Goal: Task Accomplishment & Management: Complete application form

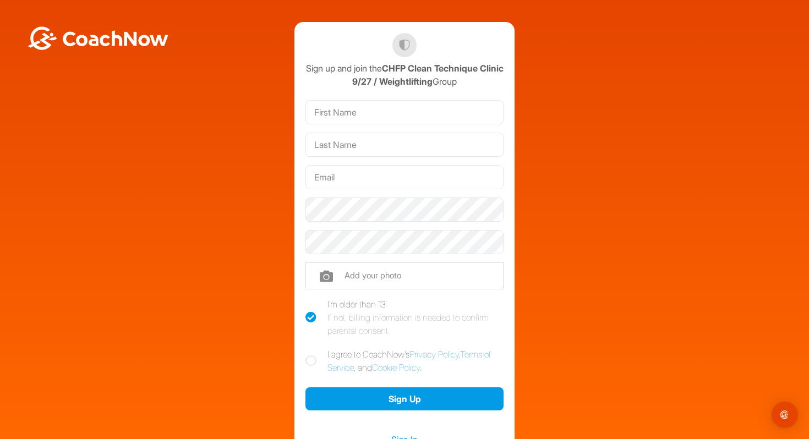
scroll to position [108, 0]
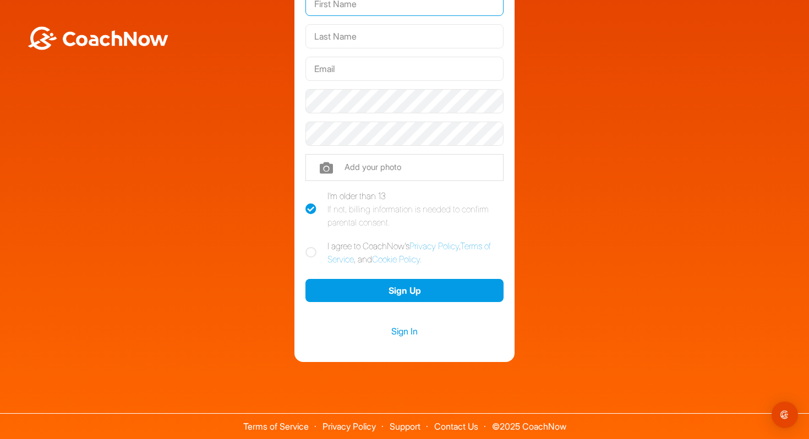
click at [442, 6] on input "text" at bounding box center [404, 4] width 198 height 24
type input "[PERSON_NAME]"
type input "[PERSON_NAME][EMAIL_ADDRESS][PERSON_NAME][DOMAIN_NAME]"
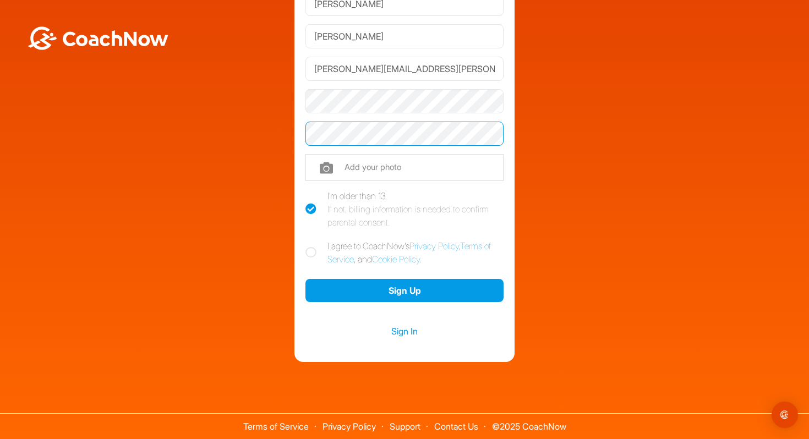
scroll to position [0, 0]
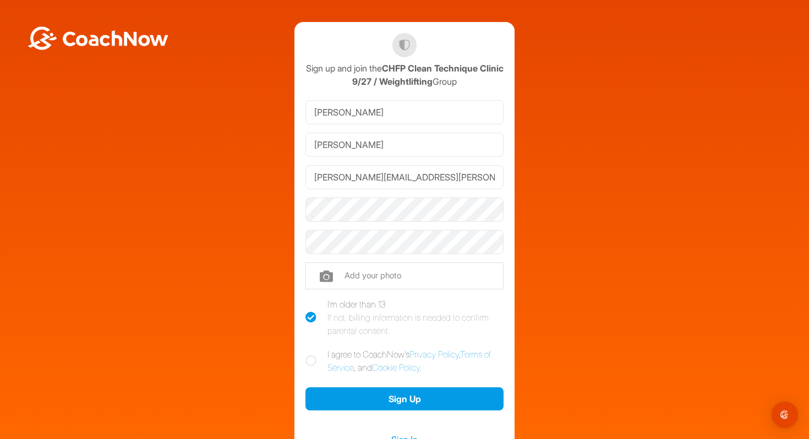
click at [388, 351] on label "I agree to CoachNow's Privacy Policy , Terms of Service , and Cookie Policy ." at bounding box center [404, 361] width 198 height 26
click at [313, 351] on input "I agree to CoachNow's Privacy Policy , Terms of Service , and Cookie Policy ." at bounding box center [308, 351] width 7 height 7
checkbox input "true"
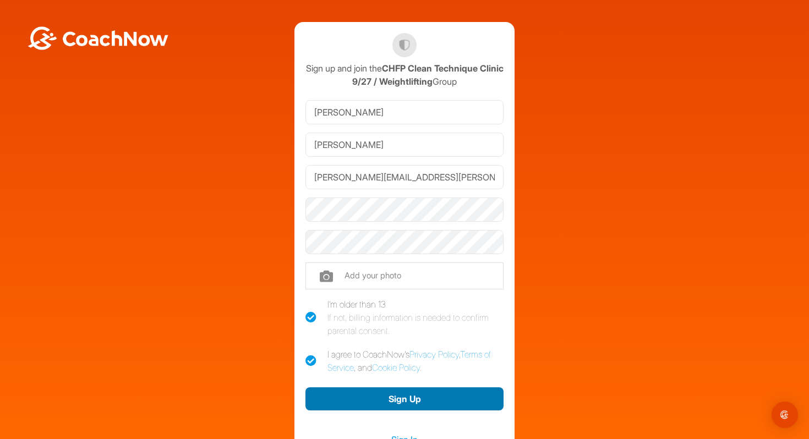
click at [403, 398] on button "Sign Up" at bounding box center [404, 399] width 198 height 24
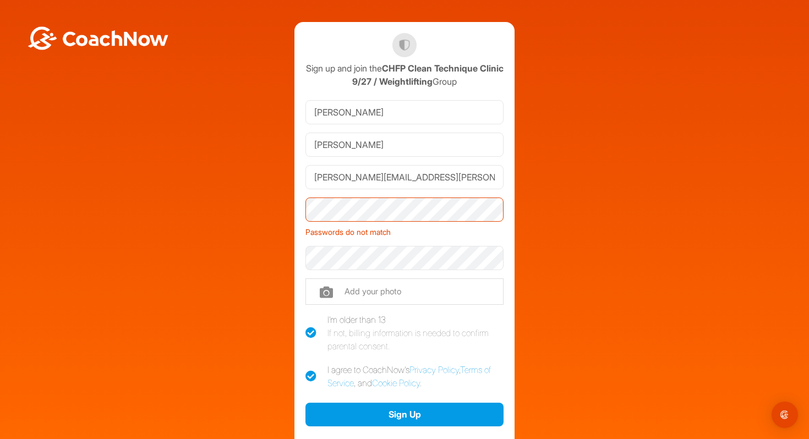
click at [379, 192] on div "[PERSON_NAME][EMAIL_ADDRESS][PERSON_NAME][DOMAIN_NAME]" at bounding box center [404, 177] width 198 height 32
click at [305, 403] on button "Sign Up" at bounding box center [404, 415] width 198 height 24
